Goal: Task Accomplishment & Management: Complete application form

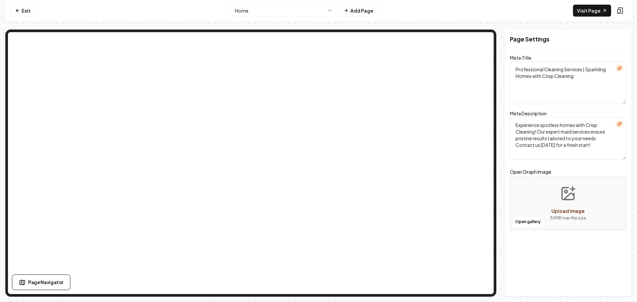
click at [332, 10] on html "Computer Required This feature is only available on a computer. Please switch t…" at bounding box center [318, 151] width 637 height 302
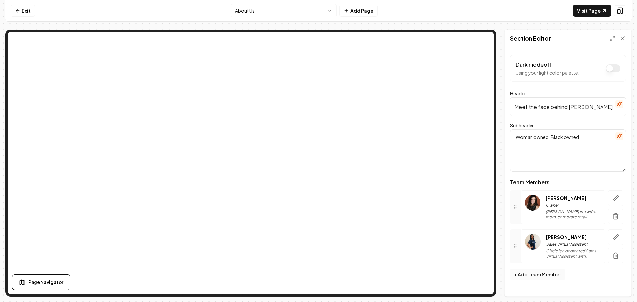
click at [619, 238] on button "button" at bounding box center [615, 238] width 15 height 16
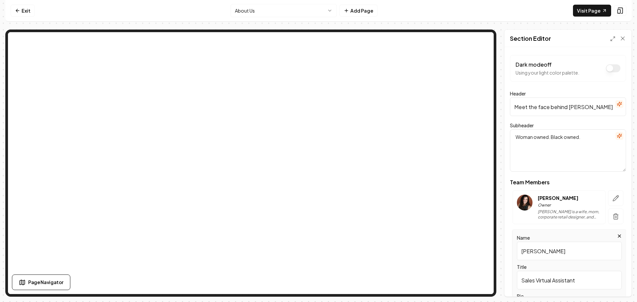
drag, startPoint x: 568, startPoint y: 250, endPoint x: 513, endPoint y: 251, distance: 55.1
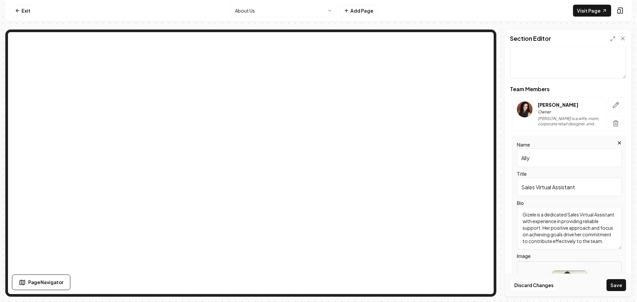
scroll to position [100, 0]
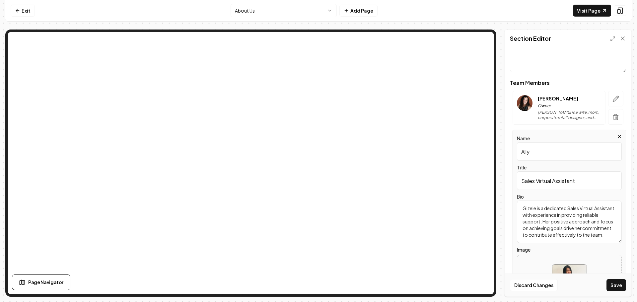
click at [564, 151] on input "Ally" at bounding box center [569, 151] width 105 height 19
click at [546, 154] on input "Ally" at bounding box center [569, 151] width 105 height 19
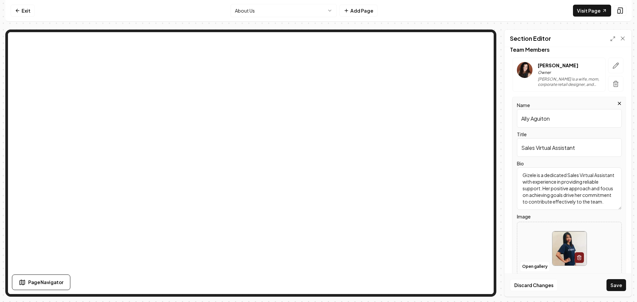
type input "Ally Aguiton"
click at [586, 150] on input "Sales Virtual Assistant" at bounding box center [569, 147] width 105 height 19
drag, startPoint x: 578, startPoint y: 149, endPoint x: 504, endPoint y: 148, distance: 74.3
click at [504, 148] on div "Page Settings Section Editor Dark mode off Using your light color palette. Head…" at bounding box center [318, 163] width 627 height 267
click at [547, 146] on input "Executive Assistant" at bounding box center [569, 147] width 105 height 19
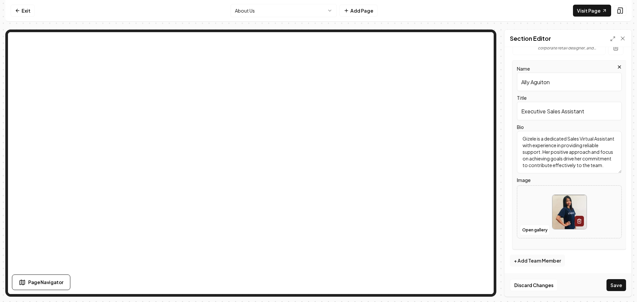
scroll to position [170, 0]
type input "Executive Sales Assistant"
click at [595, 136] on textarea "Gizele is a dedicated Sales Virtual Assistant with experience in providing reli…" at bounding box center [569, 151] width 105 height 42
drag, startPoint x: 601, startPoint y: 137, endPoint x: 520, endPoint y: 137, distance: 80.3
click at [520, 137] on textarea "Gizele is a dedicated Sales Virtual Assistant with experience in providing reli…" at bounding box center [569, 151] width 105 height 42
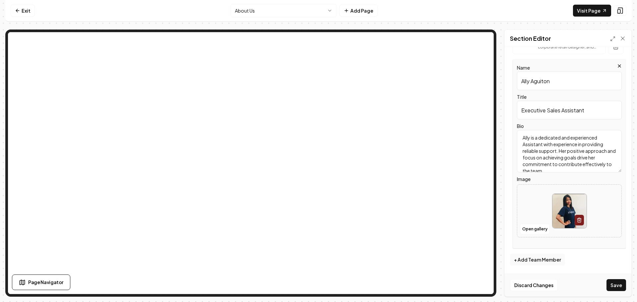
drag, startPoint x: 542, startPoint y: 144, endPoint x: 520, endPoint y: 144, distance: 22.6
click at [520, 144] on textarea "Ally is a dedicated and experienced Assistant with experience in providing reli…" at bounding box center [569, 151] width 105 height 42
drag, startPoint x: 580, startPoint y: 145, endPoint x: 548, endPoint y: 139, distance: 33.1
click at [548, 139] on textarea "Ally is a dedicated and experienced Sales Exec with experience in providing rel…" at bounding box center [569, 151] width 105 height 42
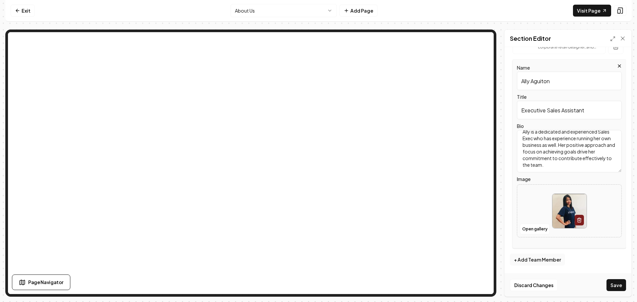
click at [607, 165] on textarea "Ally is a dedicated and experienced Sales Exec who has experience running her o…" at bounding box center [569, 151] width 105 height 42
type textarea "Ally is a dedicated and experienced Sales Exec who has experience running her o…"
click at [539, 228] on button "Open gallery" at bounding box center [535, 229] width 30 height 11
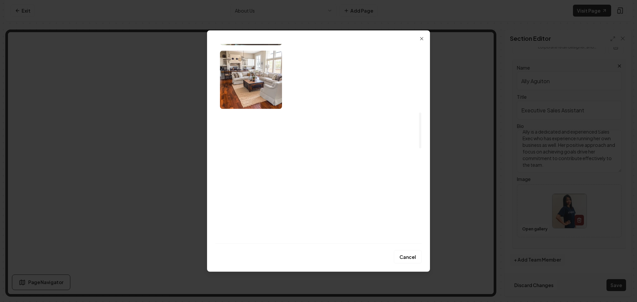
scroll to position [398, 0]
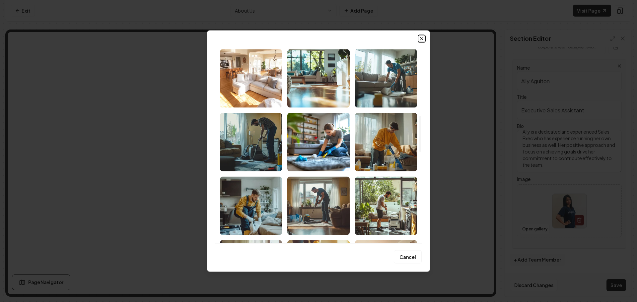
click at [421, 40] on icon "button" at bounding box center [421, 38] width 5 height 5
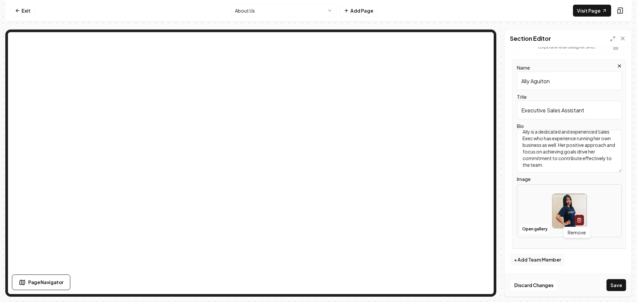
click at [578, 220] on icon "button" at bounding box center [579, 221] width 3 height 4
click at [566, 202] on icon "Upload image" at bounding box center [570, 201] width 16 height 16
type input "**********"
click at [596, 163] on textarea "Ally is a dedicated and experienced Sales Exec who has experience running her o…" at bounding box center [569, 151] width 105 height 42
drag, startPoint x: 606, startPoint y: 166, endPoint x: 522, endPoint y: 154, distance: 84.9
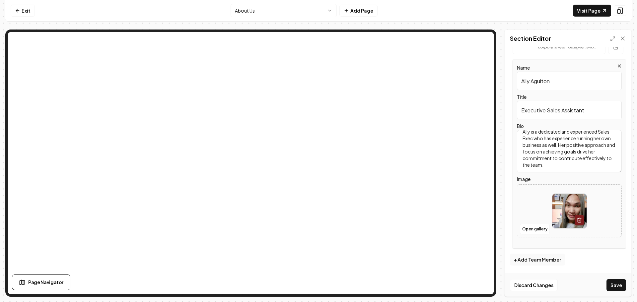
click at [522, 154] on textarea "Ally is a dedicated and experienced Sales Exec who has experience running her o…" at bounding box center [569, 151] width 105 height 42
type textarea "Ally is a dedicated and experienced Sales Exec who has experience running her o…"
click at [617, 283] on button "Save" at bounding box center [617, 285] width 20 height 12
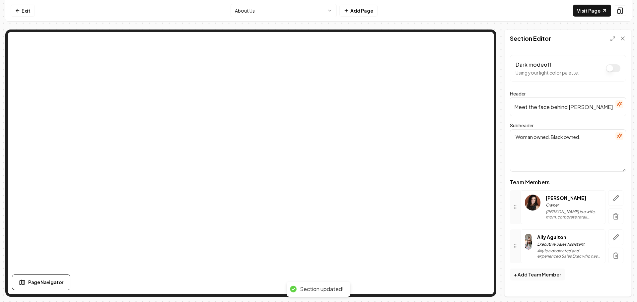
scroll to position [0, 0]
click at [616, 237] on icon "button" at bounding box center [616, 237] width 7 height 7
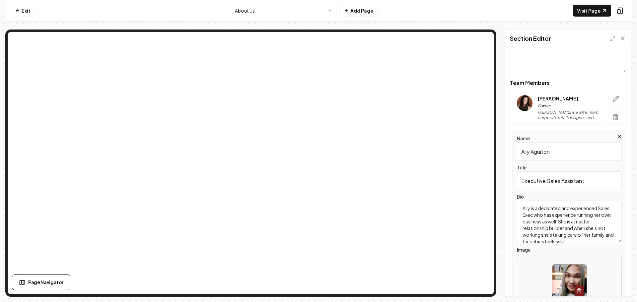
scroll to position [147, 0]
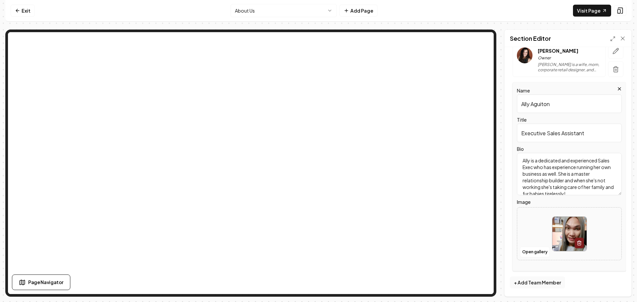
click at [556, 230] on img at bounding box center [570, 234] width 34 height 34
click at [567, 228] on img at bounding box center [570, 234] width 34 height 34
click at [539, 251] on button "Open gallery" at bounding box center [535, 252] width 30 height 11
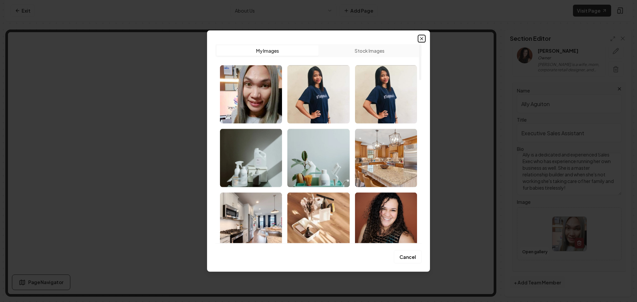
click at [421, 37] on icon "button" at bounding box center [421, 38] width 5 height 5
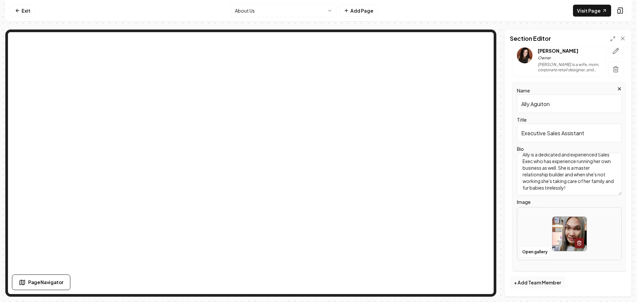
click at [563, 236] on img at bounding box center [570, 234] width 34 height 34
click at [580, 243] on line "button" at bounding box center [580, 243] width 0 height 1
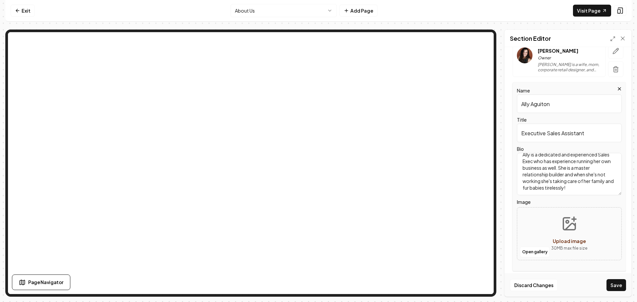
click at [570, 227] on icon "Upload image" at bounding box center [570, 224] width 16 height 16
type input "**********"
click at [618, 283] on button "Save" at bounding box center [617, 285] width 20 height 12
